Goal: Information Seeking & Learning: Learn about a topic

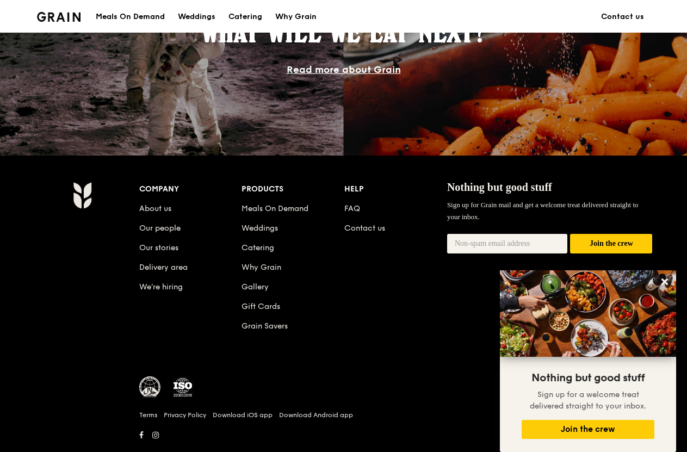
scroll to position [1029, 0]
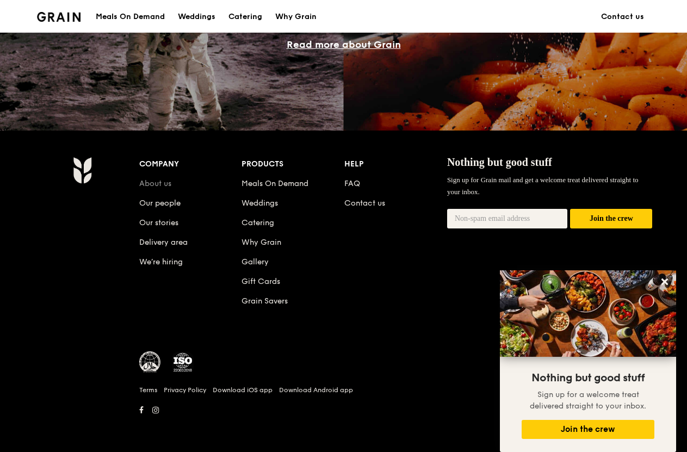
click at [160, 185] on link "About us" at bounding box center [155, 183] width 32 height 9
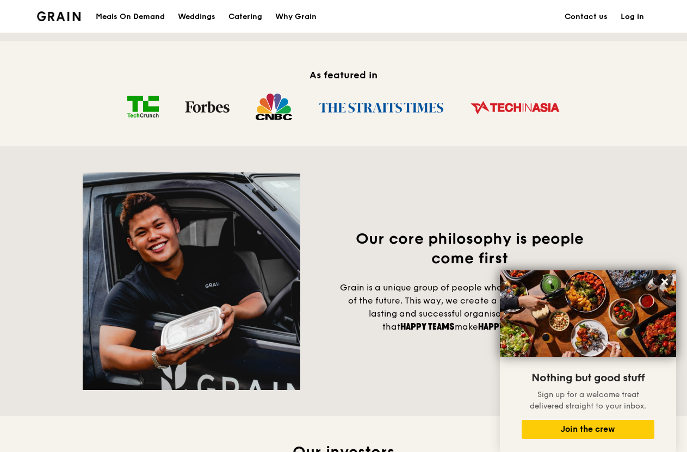
scroll to position [617, 0]
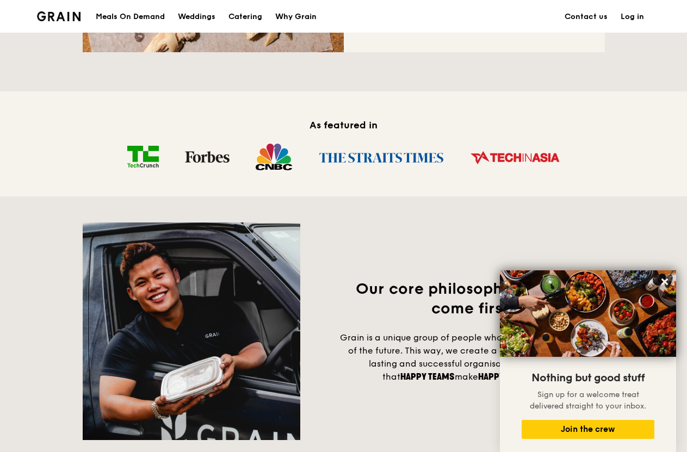
click at [313, 15] on div "Why Grain" at bounding box center [295, 17] width 41 height 33
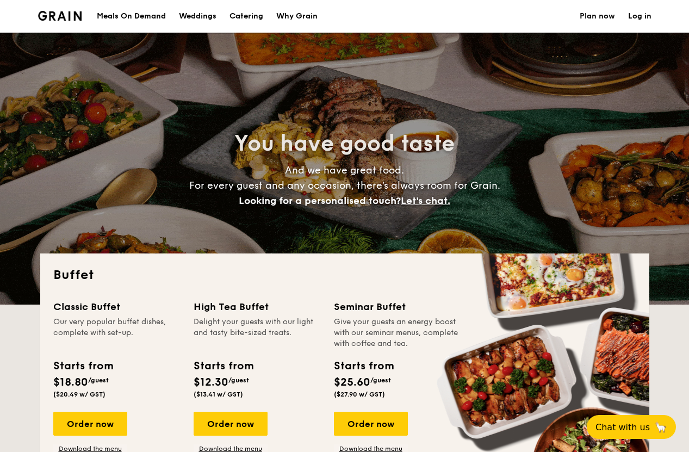
select select
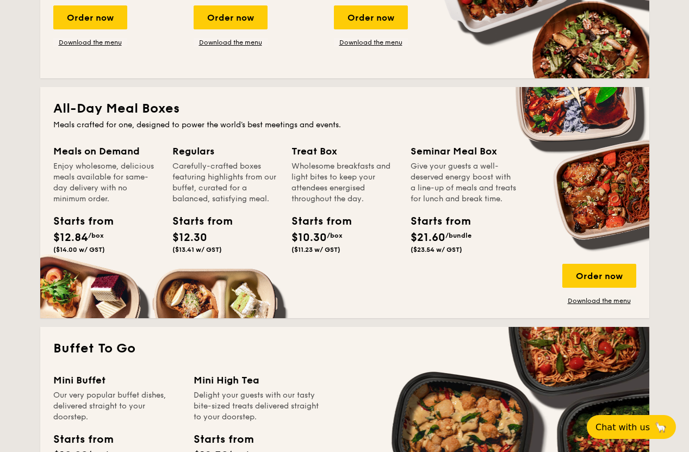
scroll to position [442, 0]
